Goal: Information Seeking & Learning: Check status

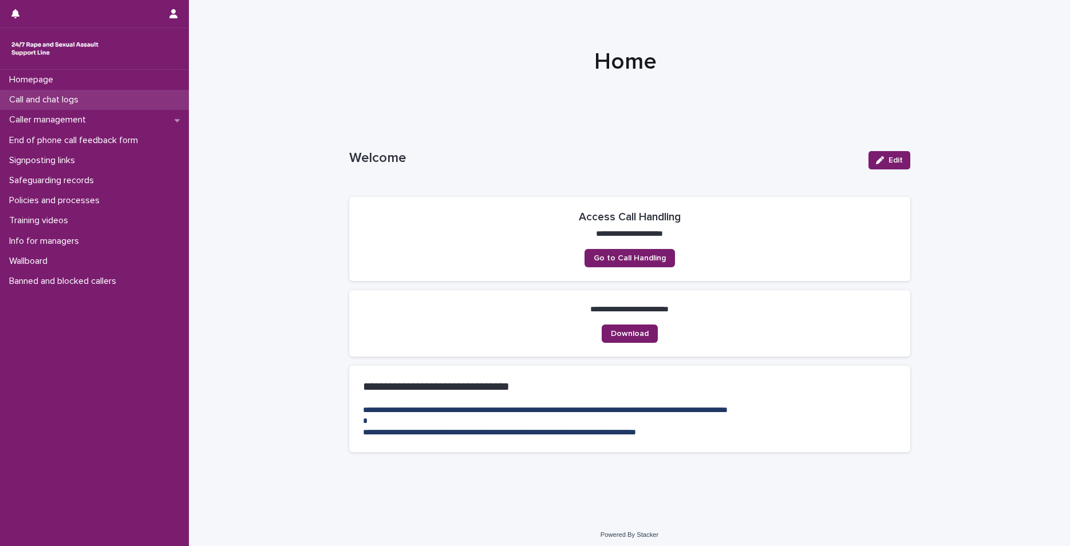
click at [78, 101] on p "Call and chat logs" at bounding box center [46, 99] width 83 height 11
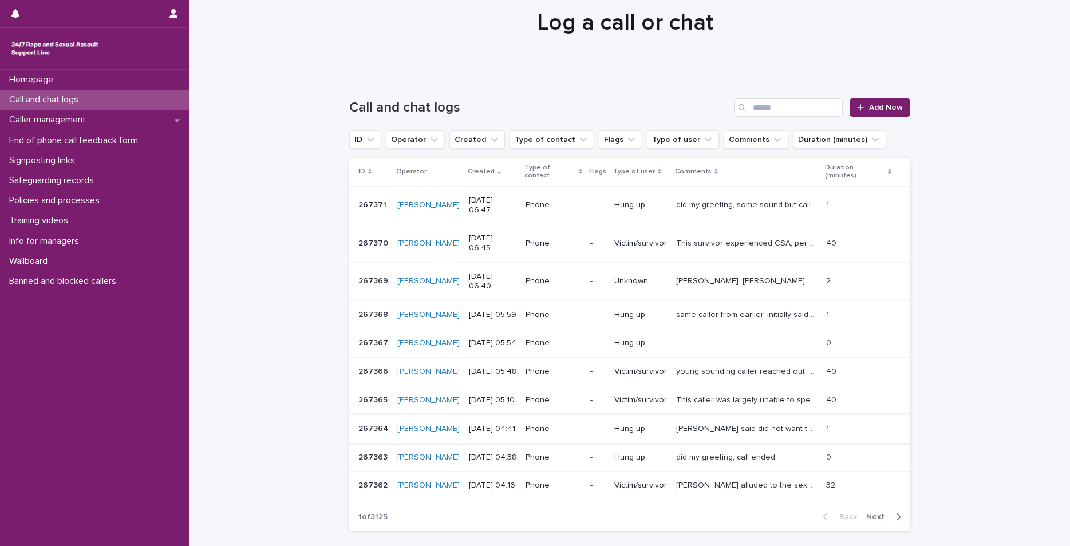
scroll to position [86, 0]
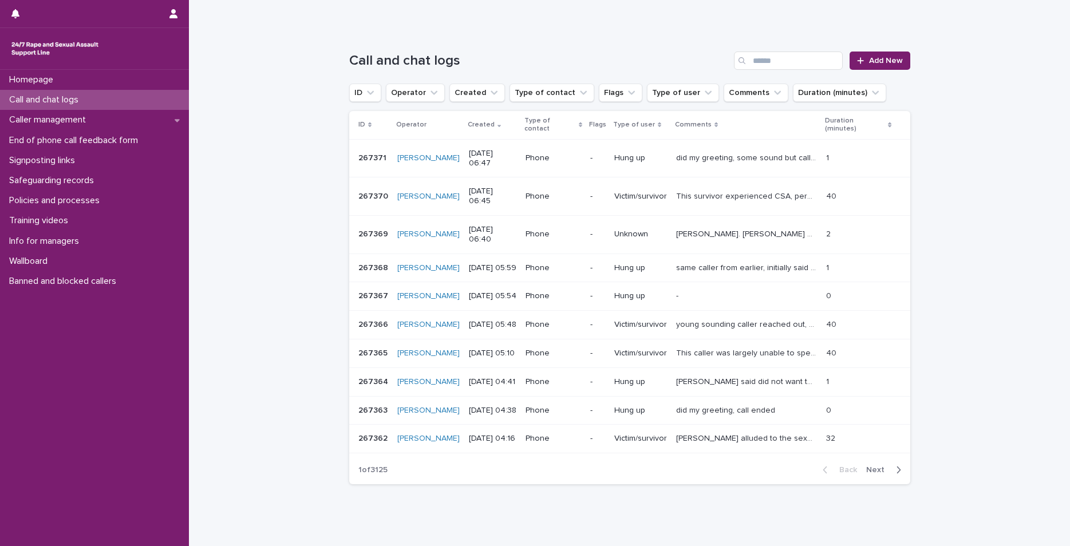
click at [875, 466] on span "Next" at bounding box center [878, 470] width 25 height 8
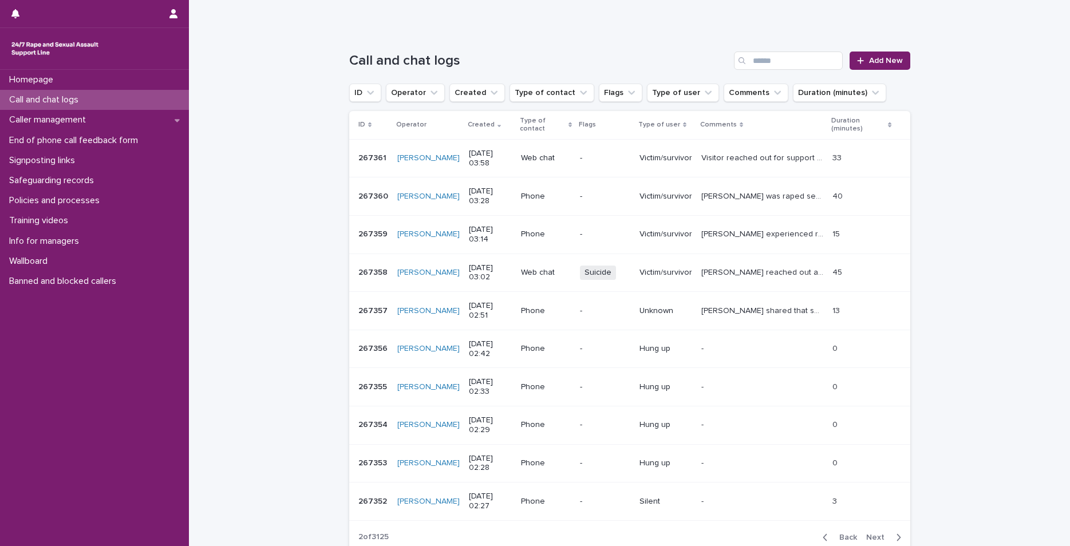
click at [685, 276] on p "Victim/survivor" at bounding box center [665, 273] width 53 height 10
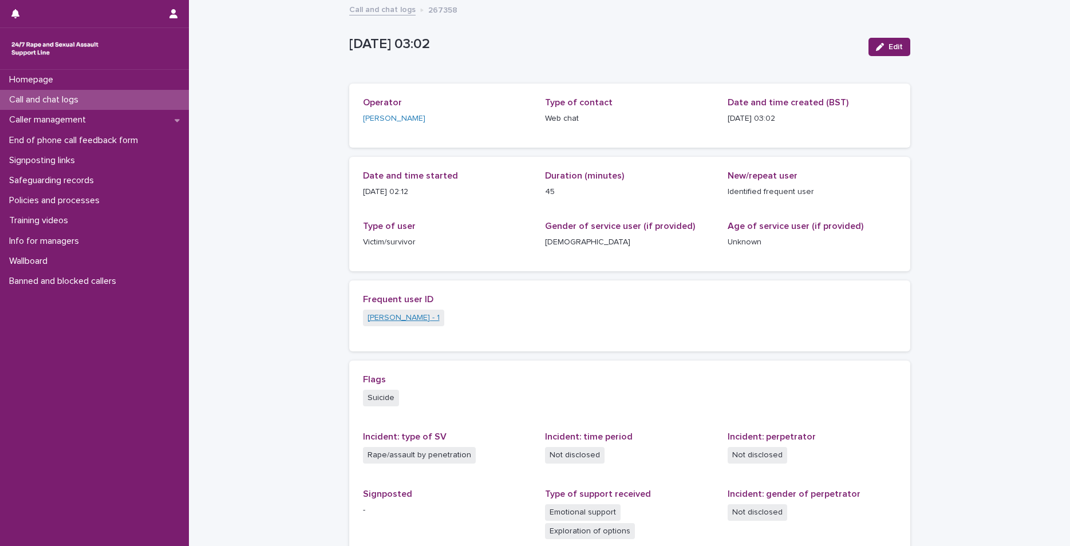
click at [381, 318] on link "[PERSON_NAME] - 1" at bounding box center [403, 318] width 72 height 12
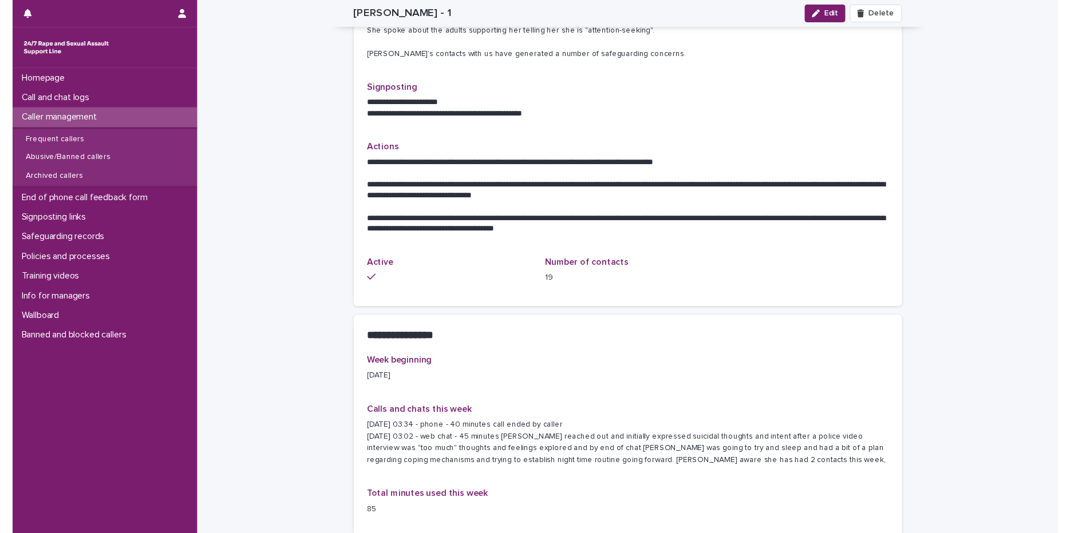
scroll to position [14, 0]
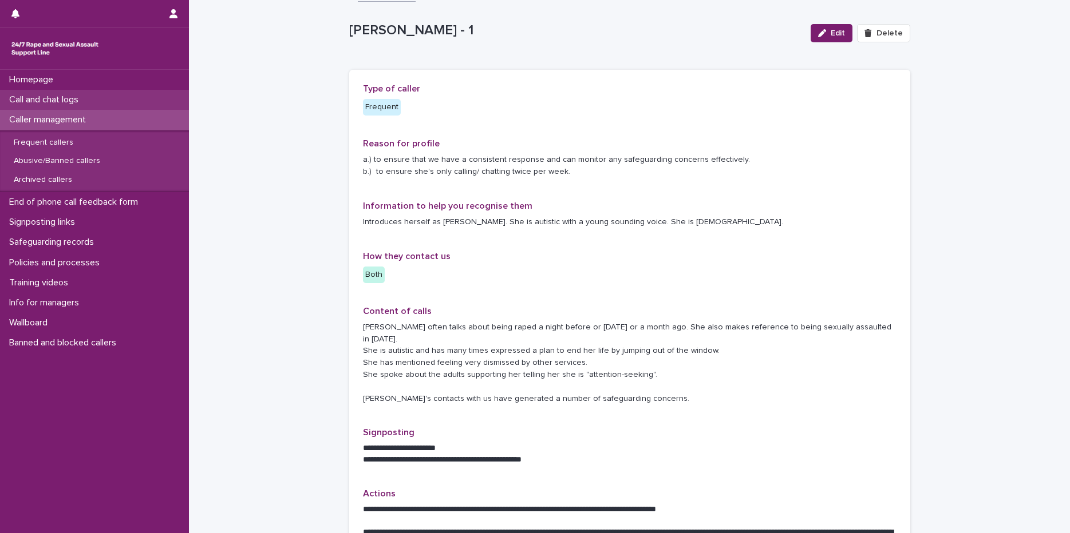
click at [61, 102] on p "Call and chat logs" at bounding box center [46, 99] width 83 height 11
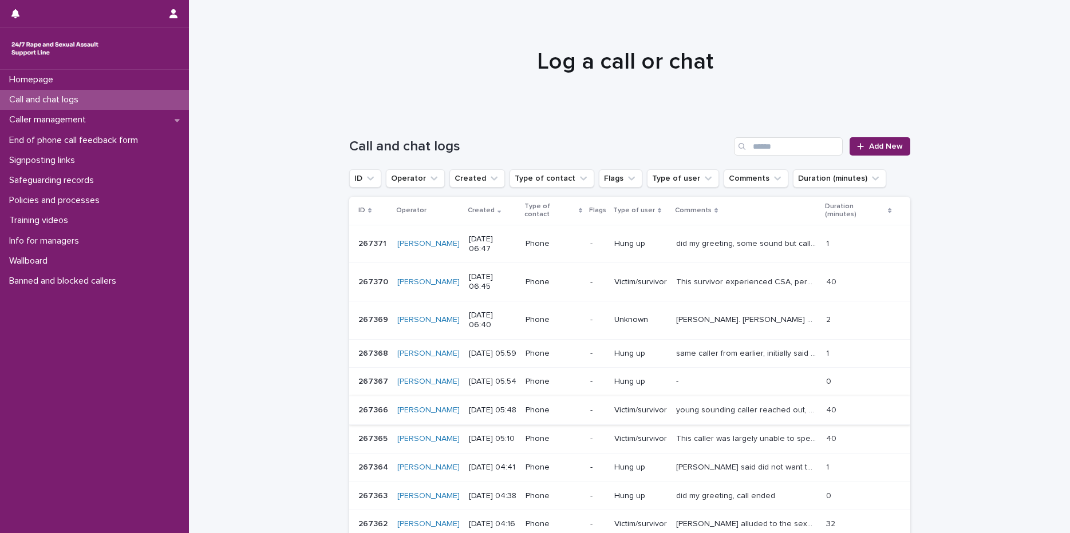
scroll to position [98, 0]
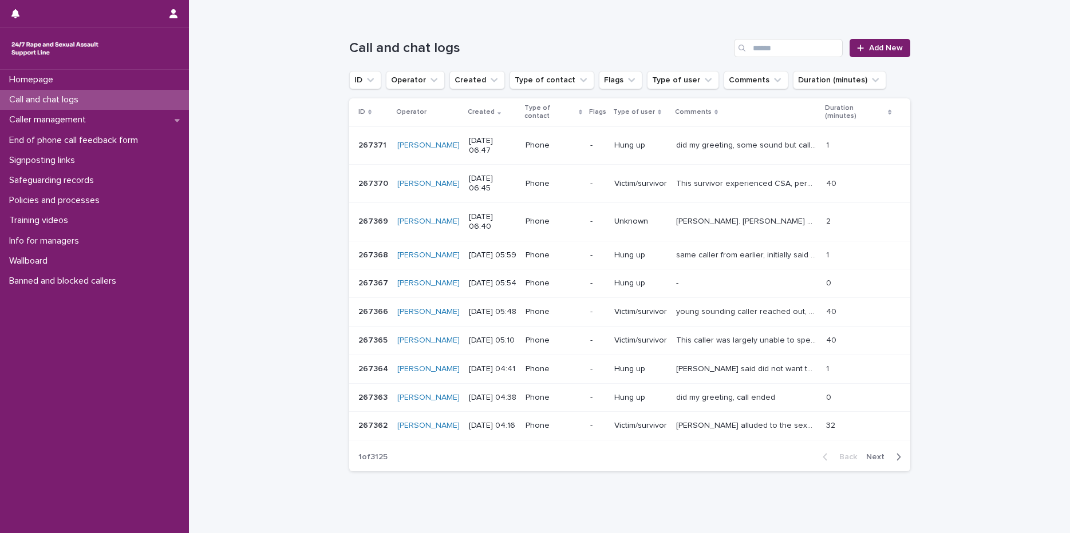
click at [868, 453] on span "Next" at bounding box center [878, 457] width 25 height 8
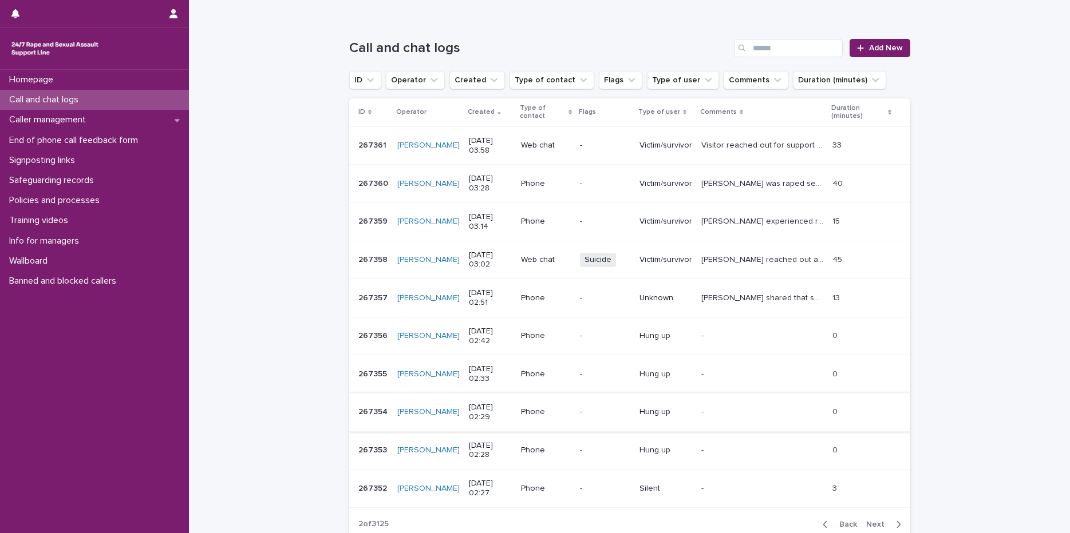
scroll to position [203, 0]
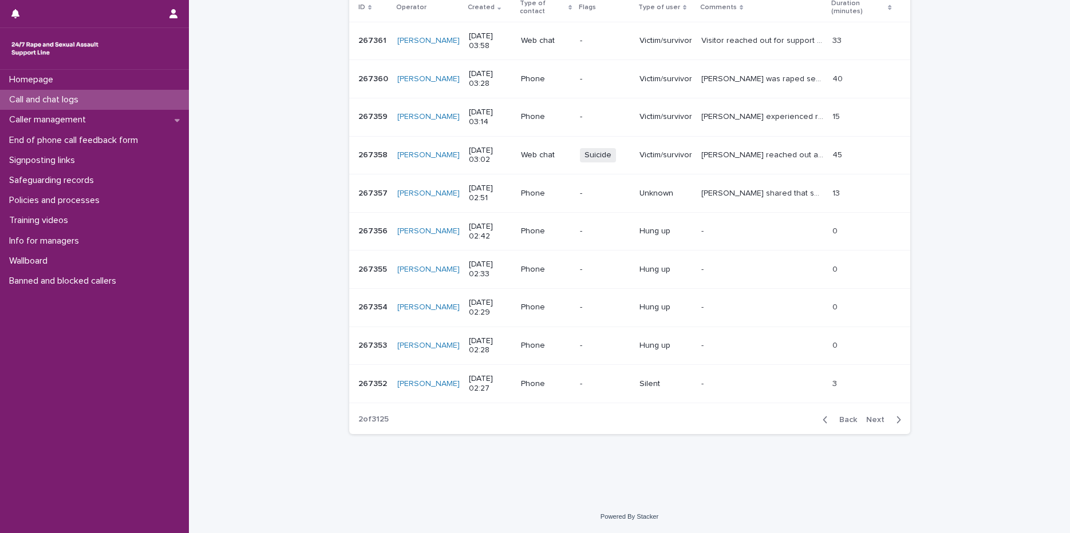
click at [869, 421] on span "Next" at bounding box center [878, 420] width 25 height 8
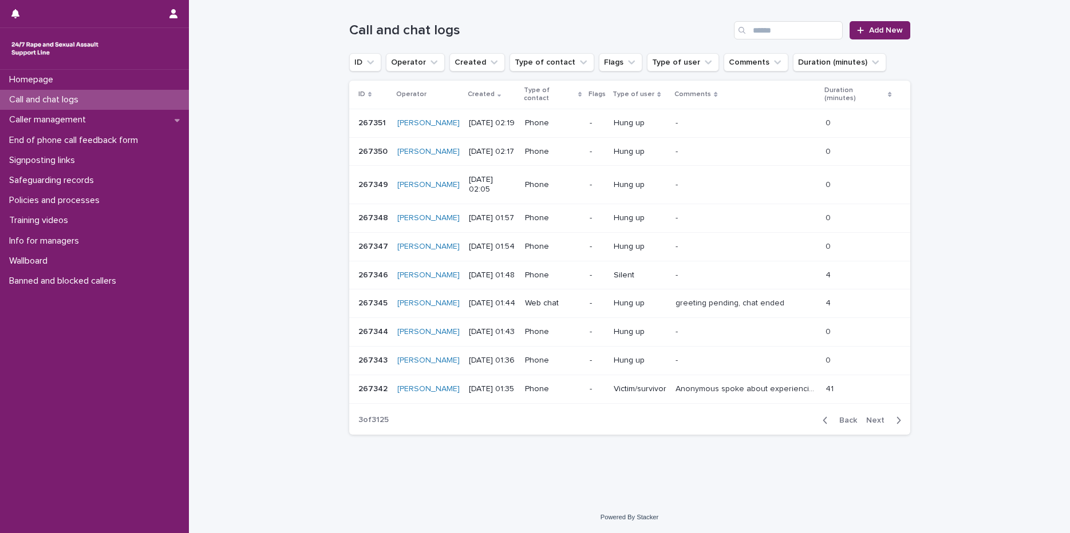
click at [866, 417] on span "Next" at bounding box center [878, 421] width 25 height 8
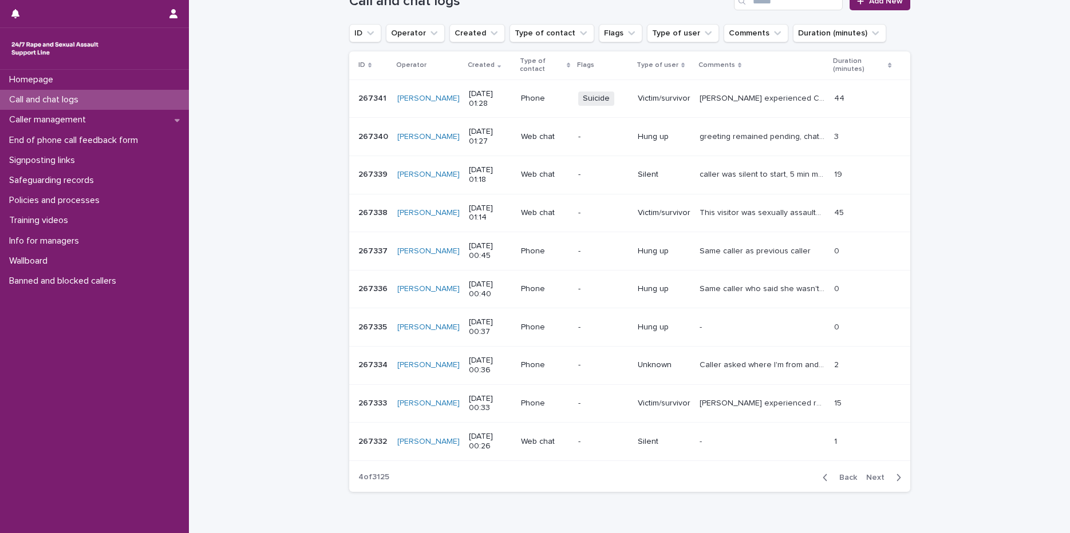
scroll to position [174, 0]
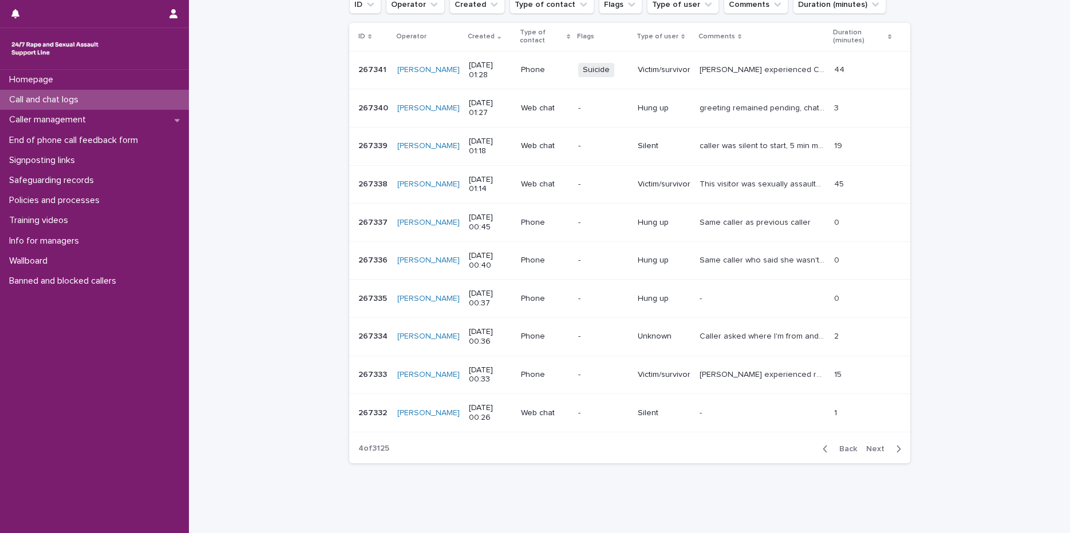
click at [838, 454] on button "Back" at bounding box center [837, 449] width 48 height 10
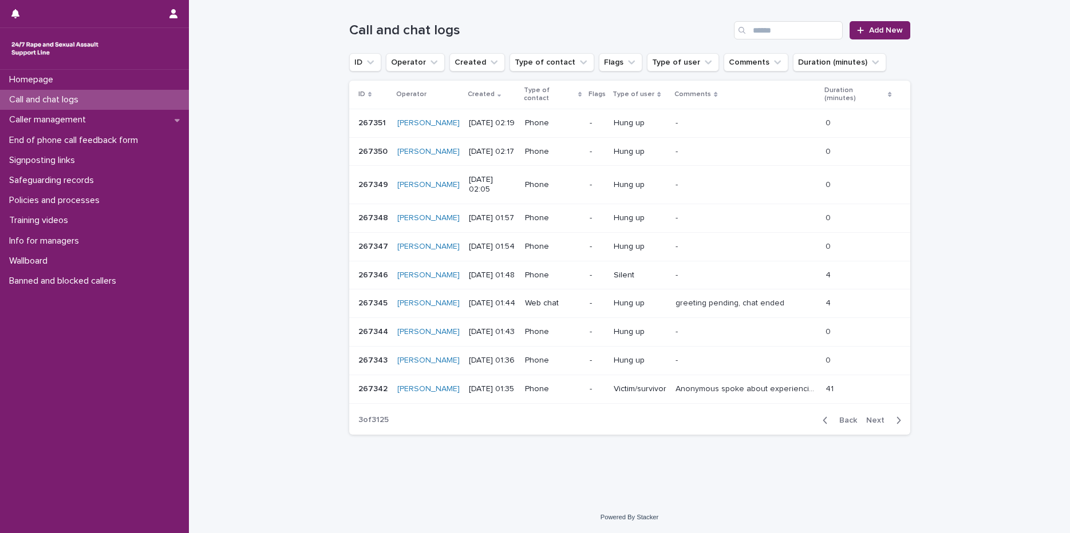
scroll to position [145, 0]
click at [840, 421] on span "Back" at bounding box center [844, 421] width 25 height 8
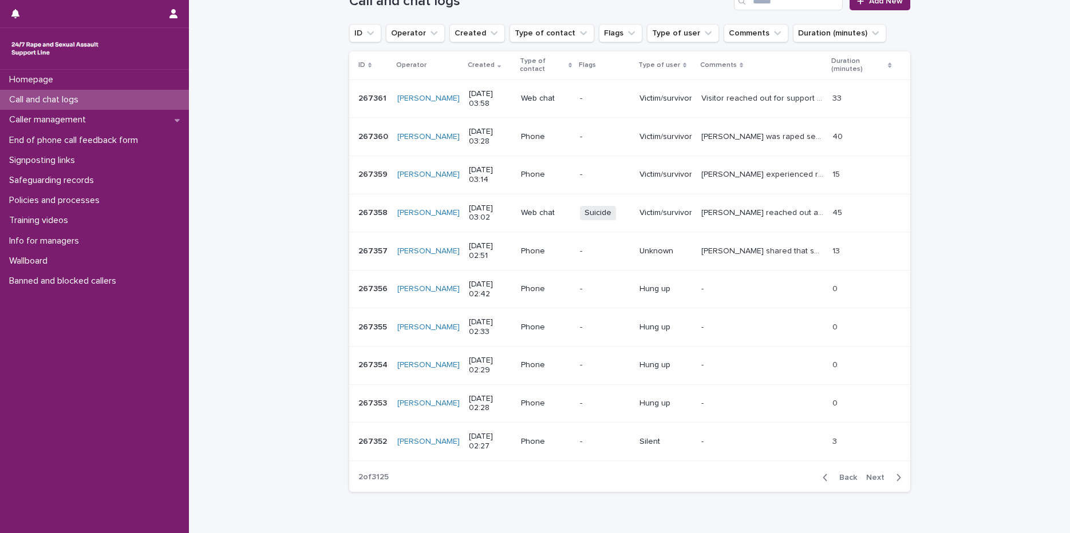
scroll to position [174, 0]
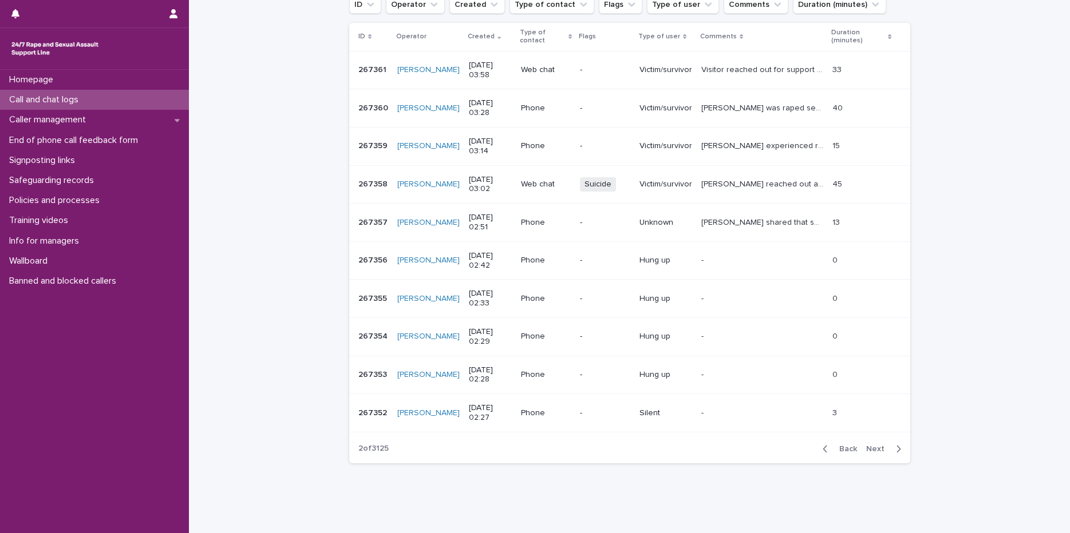
click at [877, 449] on span "Next" at bounding box center [878, 449] width 25 height 8
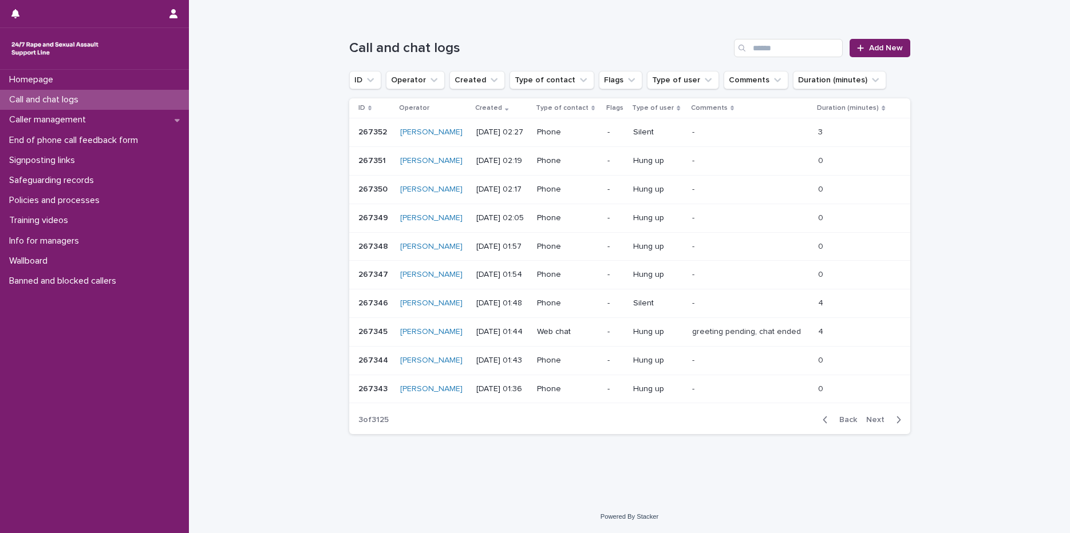
scroll to position [98, 0]
